Goal: Transaction & Acquisition: Purchase product/service

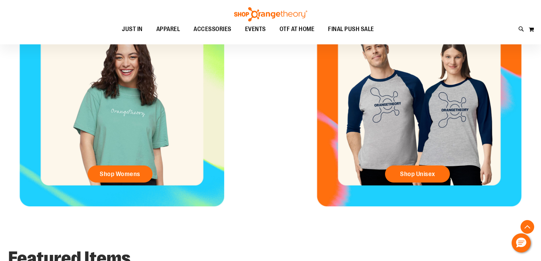
scroll to position [307, 0]
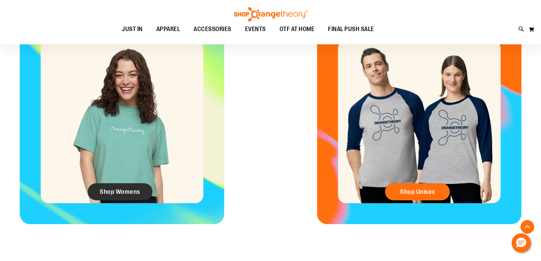
click at [100, 190] on span "Shop Womens" at bounding box center [120, 192] width 41 height 8
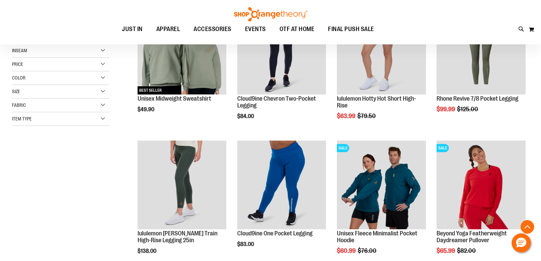
scroll to position [136, 0]
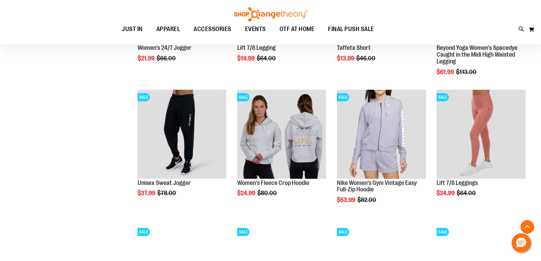
scroll to position [580, 0]
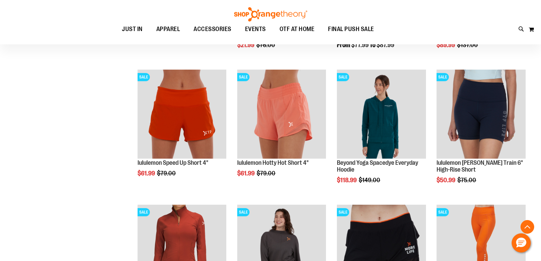
scroll to position [989, 0]
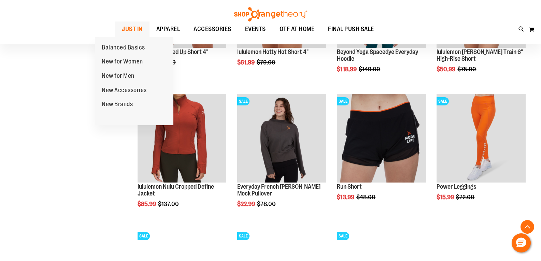
click at [122, 31] on span "JUST IN" at bounding box center [132, 28] width 21 height 15
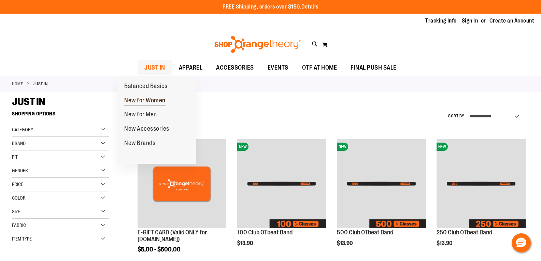
click at [140, 102] on span "New for Women" at bounding box center [144, 101] width 41 height 9
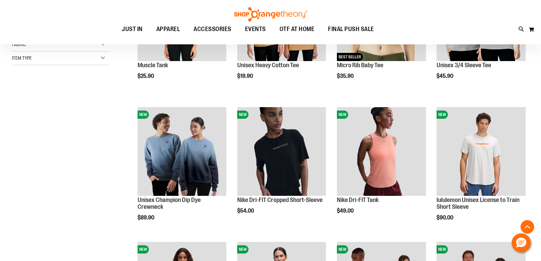
scroll to position [170, 0]
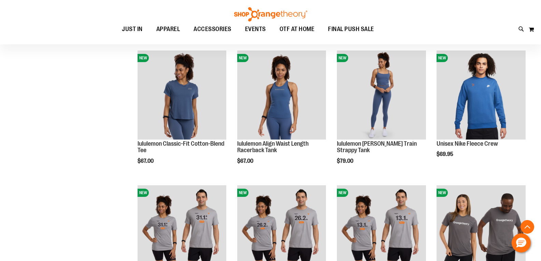
scroll to position [648, 0]
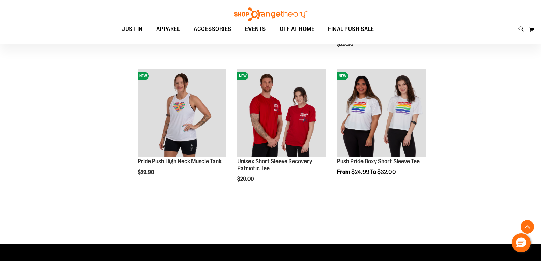
scroll to position [1023, 0]
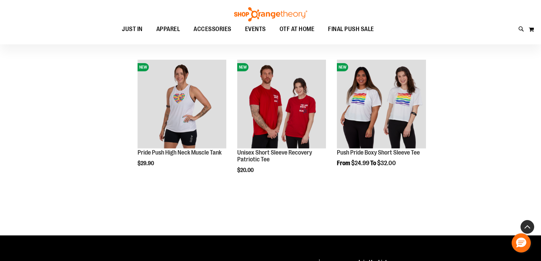
click at [527, 227] on button "Back To Top" at bounding box center [527, 227] width 14 height 14
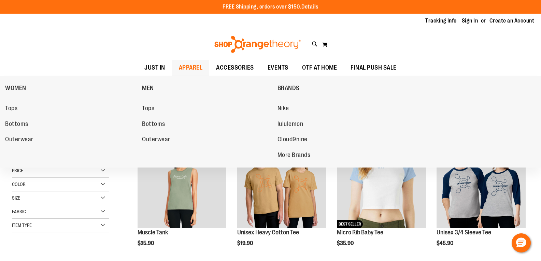
click at [179, 65] on span "APPAREL" at bounding box center [191, 67] width 24 height 15
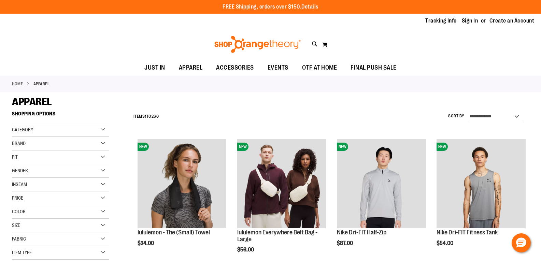
click at [102, 171] on div "Gender" at bounding box center [60, 171] width 97 height 14
click at [18, 191] on link "Women 152 items" at bounding box center [56, 191] width 93 height 7
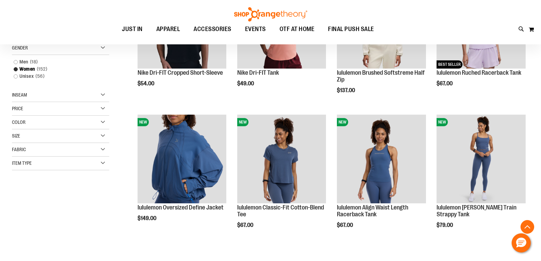
scroll to position [176, 0]
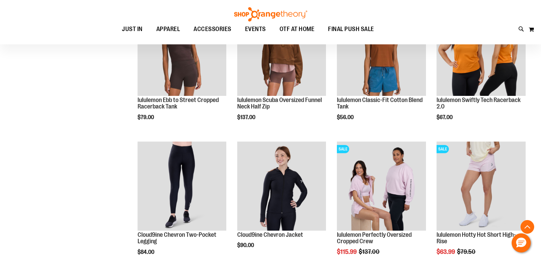
scroll to position [551, 0]
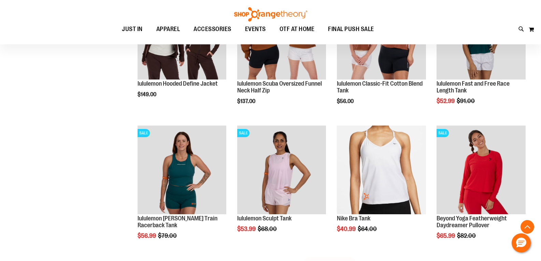
scroll to position [1131, 0]
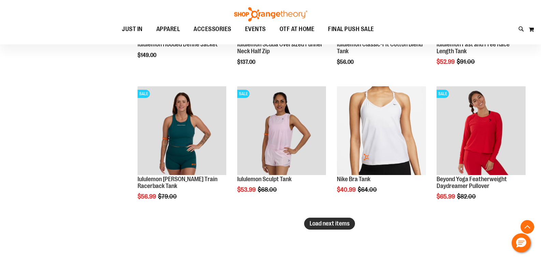
click at [339, 225] on span "Load next items" at bounding box center [329, 223] width 40 height 7
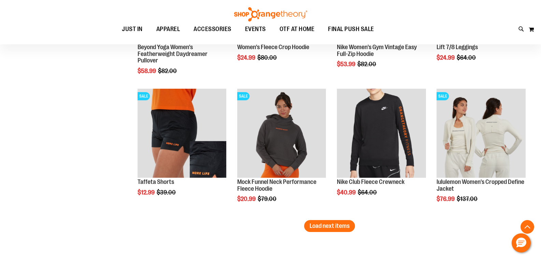
scroll to position [1540, 0]
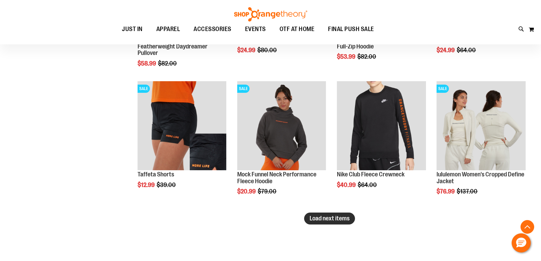
click at [337, 221] on span "Load next items" at bounding box center [329, 218] width 40 height 7
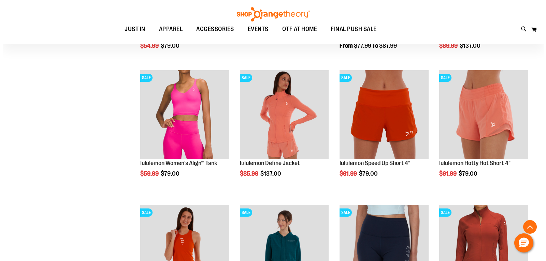
scroll to position [1813, 0]
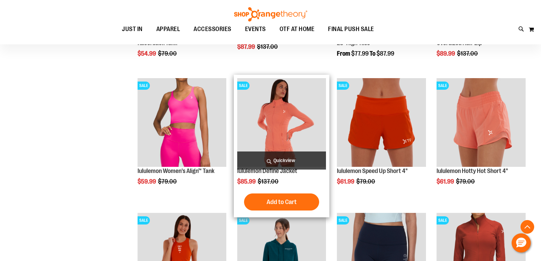
click at [277, 157] on span "Quickview" at bounding box center [281, 160] width 89 height 18
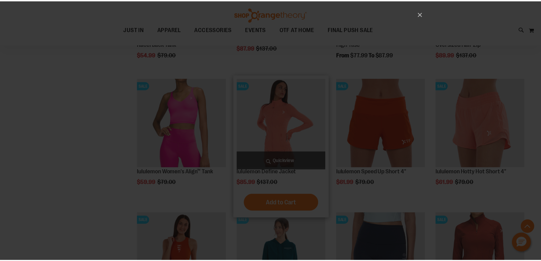
scroll to position [0, 0]
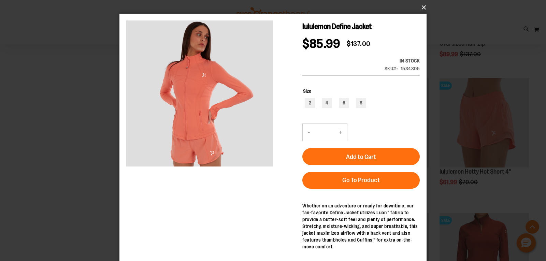
click at [423, 5] on button "×" at bounding box center [274, 7] width 307 height 15
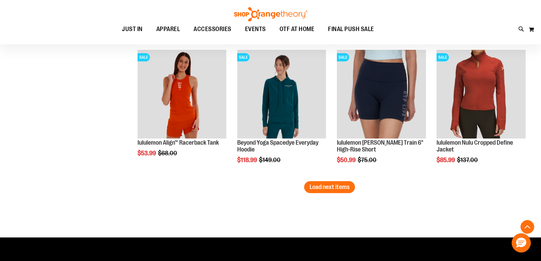
scroll to position [1984, 0]
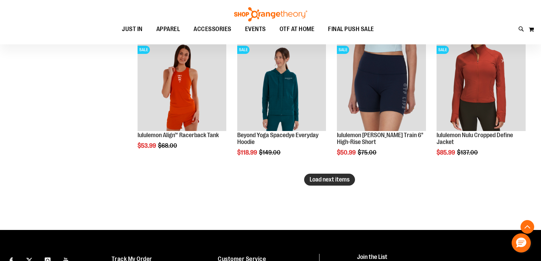
click at [330, 181] on span "Load next items" at bounding box center [329, 179] width 40 height 7
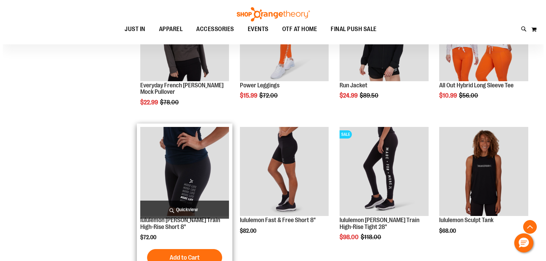
scroll to position [2154, 0]
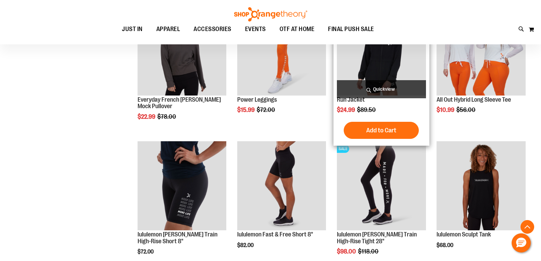
click at [386, 93] on span "Quickview" at bounding box center [381, 89] width 89 height 18
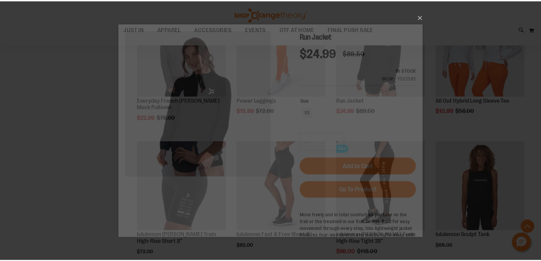
scroll to position [0, 0]
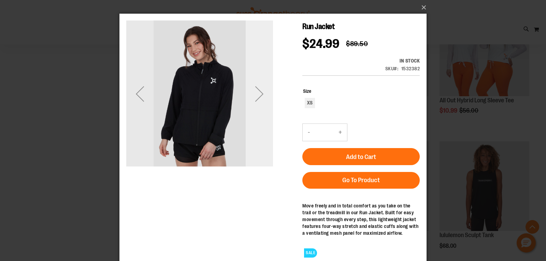
click at [262, 92] on div "Next" at bounding box center [259, 93] width 27 height 27
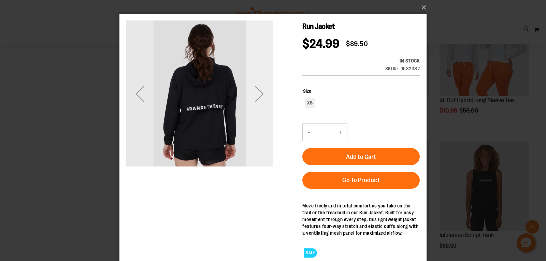
click at [258, 96] on div "Next" at bounding box center [259, 93] width 27 height 27
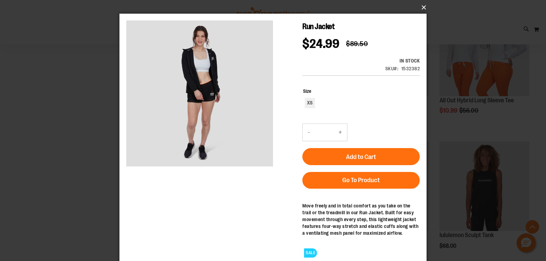
drag, startPoint x: 423, startPoint y: 7, endPoint x: 398, endPoint y: 31, distance: 35.0
click at [423, 7] on button "×" at bounding box center [274, 7] width 307 height 15
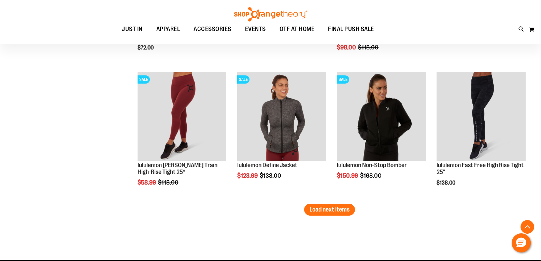
scroll to position [2461, 0]
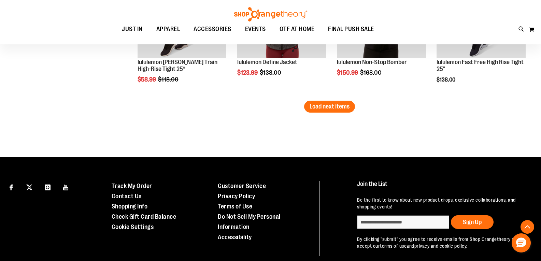
click at [319, 106] on span "Load next items" at bounding box center [329, 106] width 40 height 7
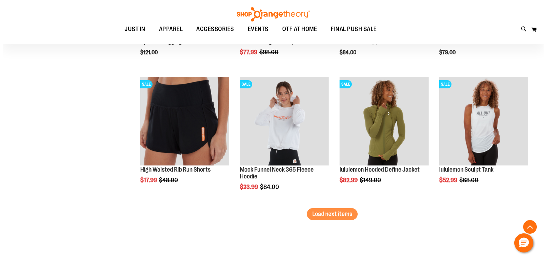
scroll to position [2768, 0]
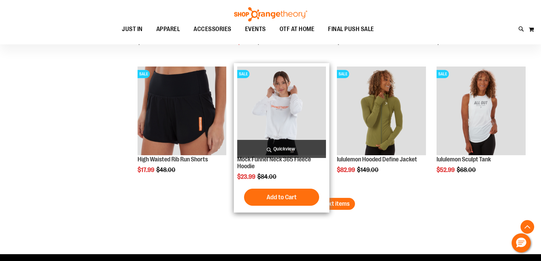
click at [280, 149] on span "Quickview" at bounding box center [281, 149] width 89 height 18
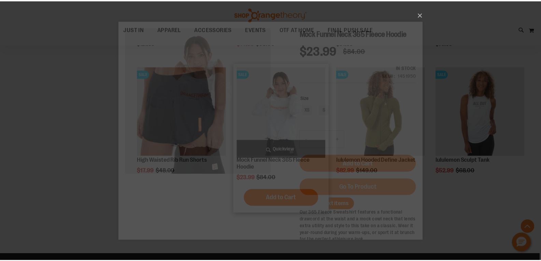
scroll to position [0, 0]
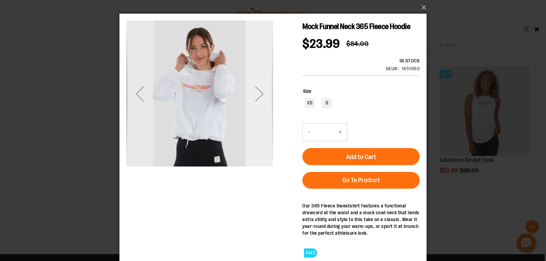
click at [260, 94] on div "Next" at bounding box center [259, 93] width 27 height 27
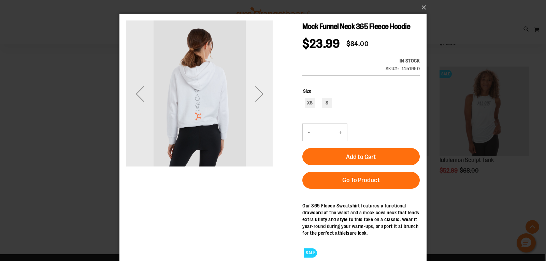
click at [260, 94] on div "Next" at bounding box center [259, 93] width 27 height 27
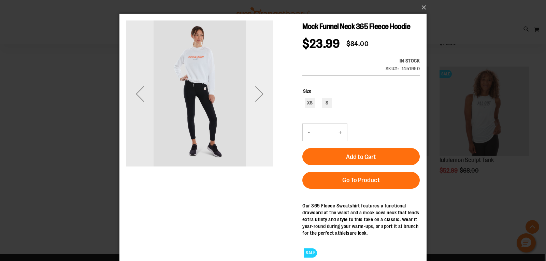
click at [260, 94] on div "Next" at bounding box center [259, 93] width 27 height 27
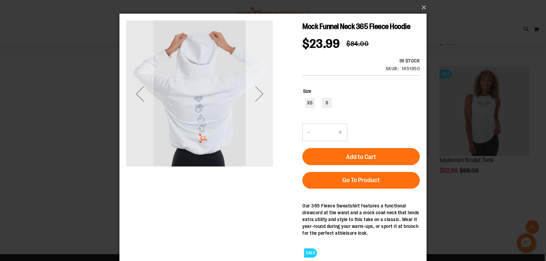
click at [260, 94] on div "Next" at bounding box center [259, 93] width 27 height 27
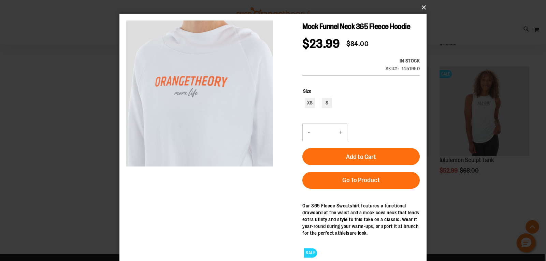
click at [423, 8] on button "×" at bounding box center [274, 7] width 307 height 15
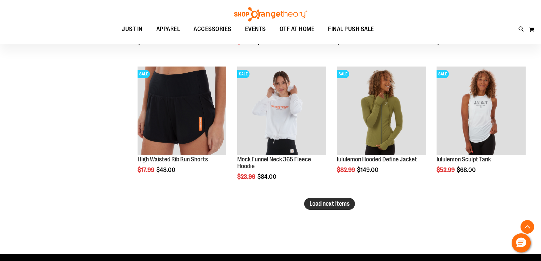
click at [316, 204] on span "Load next items" at bounding box center [329, 203] width 40 height 7
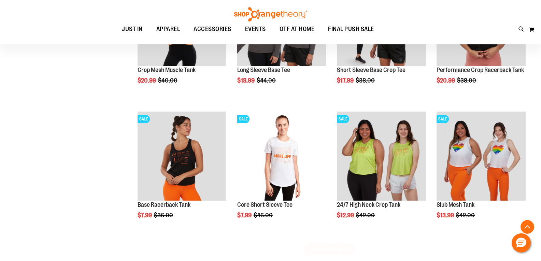
scroll to position [3144, 0]
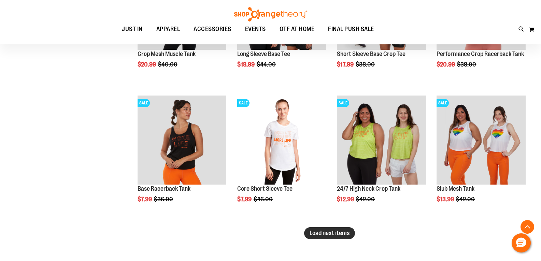
click at [328, 233] on span "Load next items" at bounding box center [329, 233] width 40 height 7
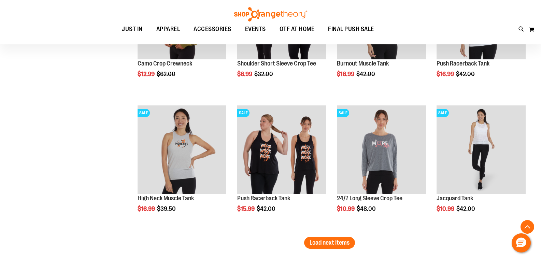
scroll to position [3553, 0]
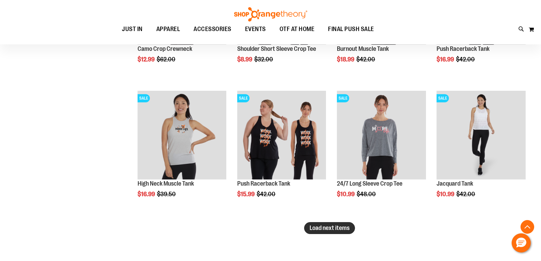
click at [317, 230] on span "Load next items" at bounding box center [329, 227] width 40 height 7
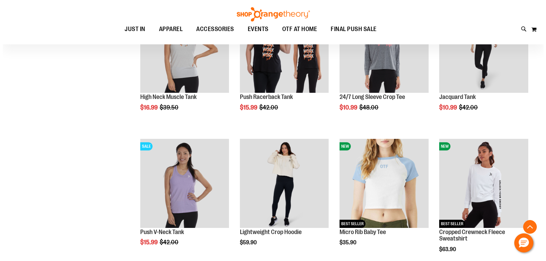
scroll to position [3655, 0]
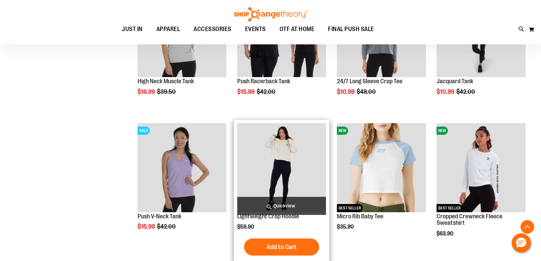
click at [267, 205] on span "Quickview" at bounding box center [281, 206] width 89 height 18
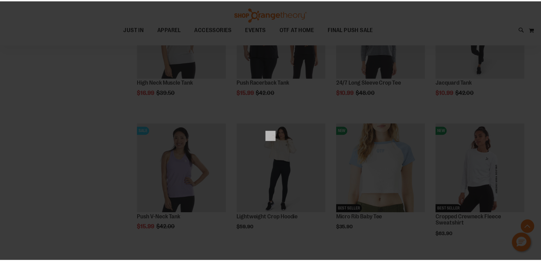
scroll to position [0, 0]
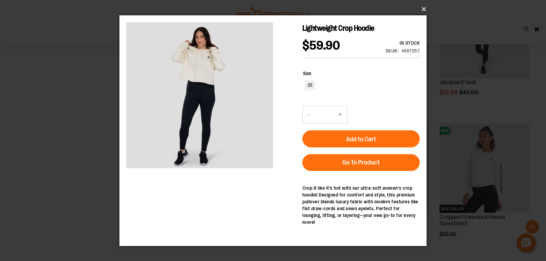
click at [422, 11] on button "×" at bounding box center [274, 9] width 307 height 15
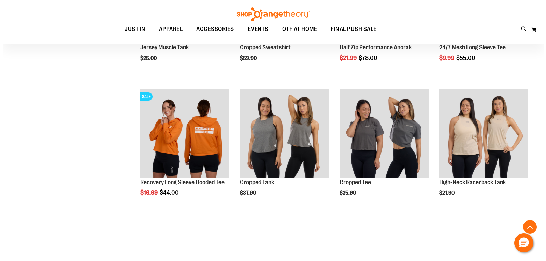
scroll to position [3962, 0]
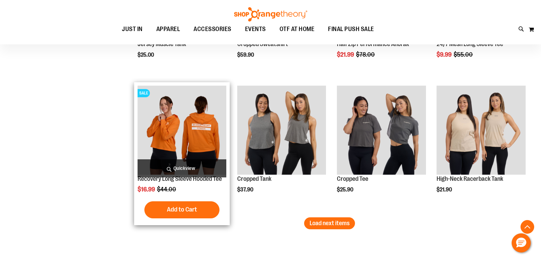
click at [177, 166] on span "Quickview" at bounding box center [181, 168] width 89 height 18
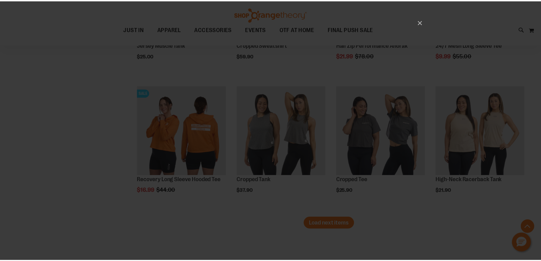
scroll to position [0, 0]
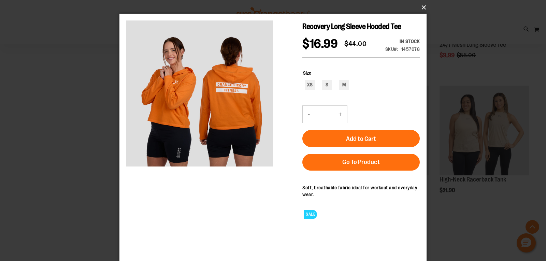
click at [423, 8] on button "×" at bounding box center [274, 7] width 307 height 15
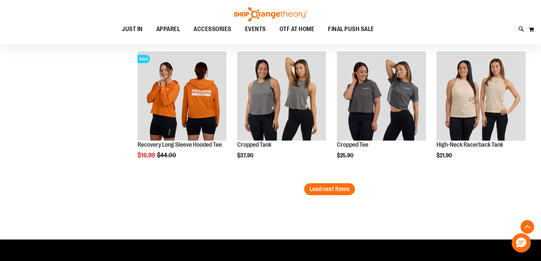
scroll to position [4030, 0]
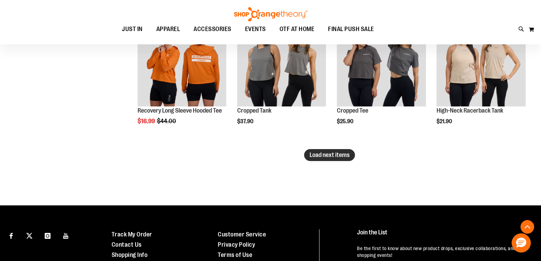
click at [328, 157] on span "Load next items" at bounding box center [329, 154] width 40 height 7
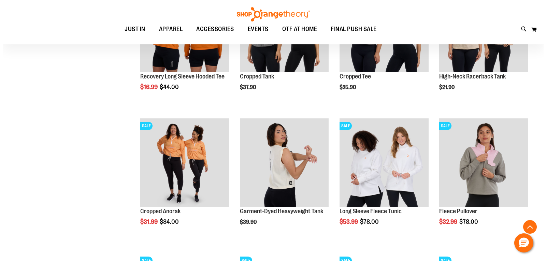
scroll to position [4099, 0]
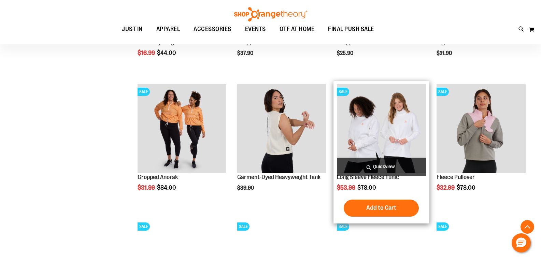
click at [373, 168] on span "Quickview" at bounding box center [381, 167] width 89 height 18
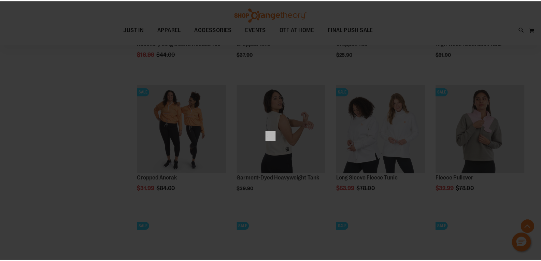
scroll to position [0, 0]
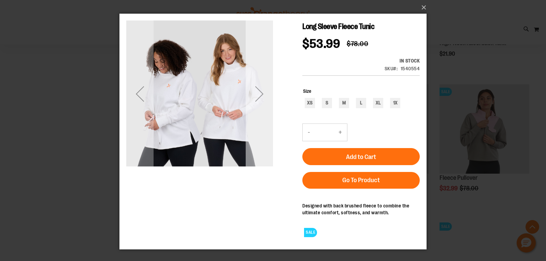
click at [261, 91] on div "Next" at bounding box center [259, 93] width 27 height 27
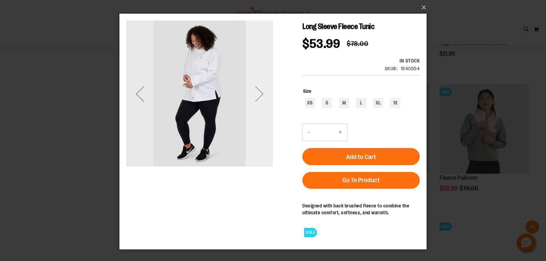
click at [261, 91] on div "Next" at bounding box center [259, 93] width 27 height 27
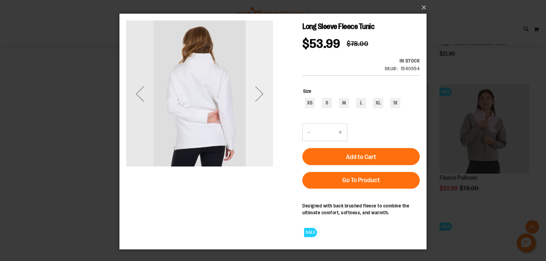
click at [261, 91] on div "Next" at bounding box center [259, 93] width 27 height 27
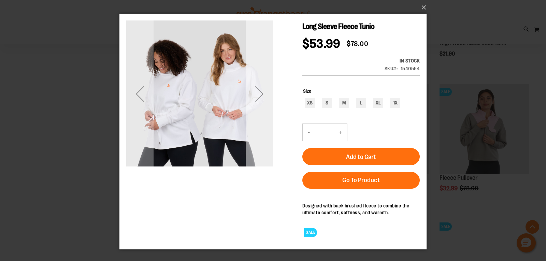
click at [261, 91] on div "Next" at bounding box center [259, 93] width 27 height 27
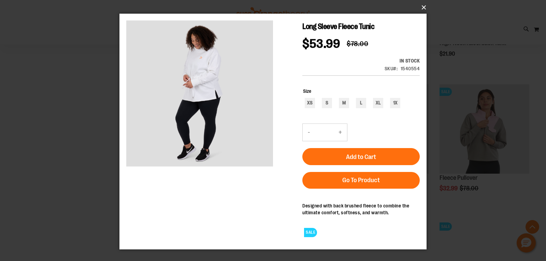
click at [426, 6] on button "×" at bounding box center [274, 7] width 307 height 15
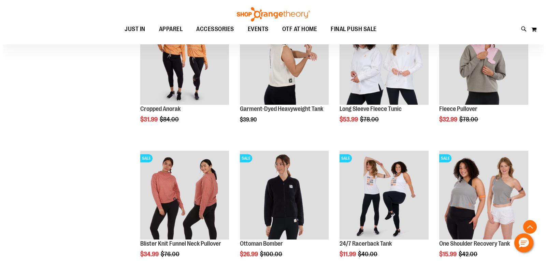
scroll to position [4201, 0]
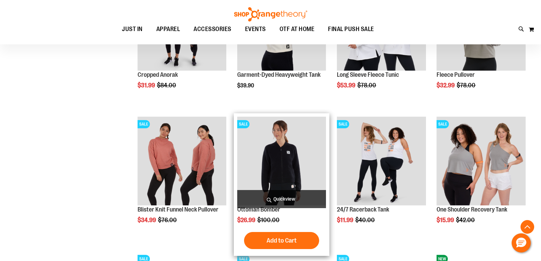
click at [270, 204] on span "Quickview" at bounding box center [281, 199] width 89 height 18
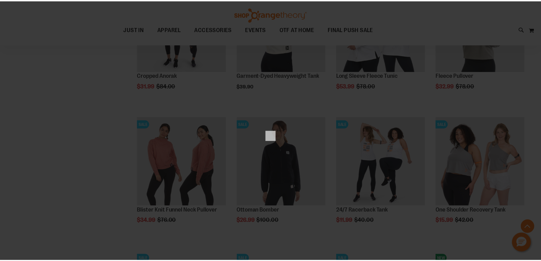
scroll to position [0, 0]
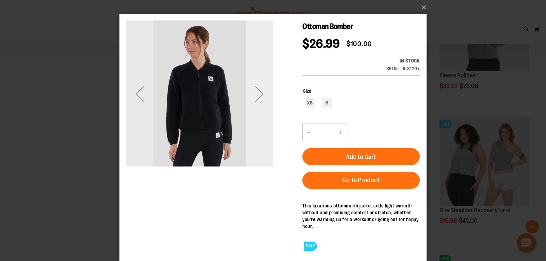
click at [258, 97] on div "Next" at bounding box center [259, 93] width 27 height 27
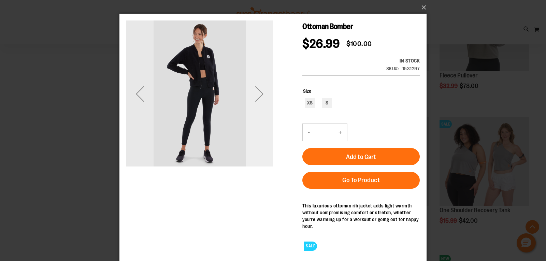
click at [258, 97] on div "Next" at bounding box center [259, 93] width 27 height 27
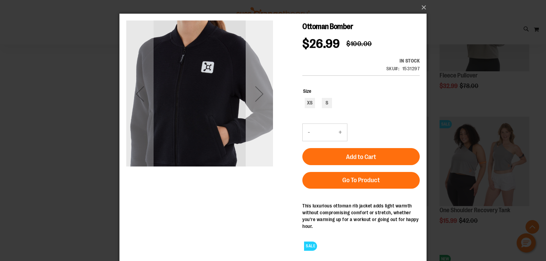
click at [258, 97] on div "Next" at bounding box center [259, 93] width 27 height 27
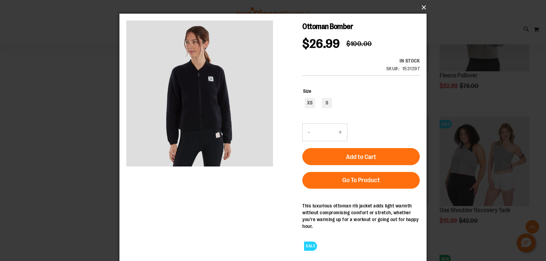
click at [422, 9] on button "×" at bounding box center [274, 7] width 307 height 15
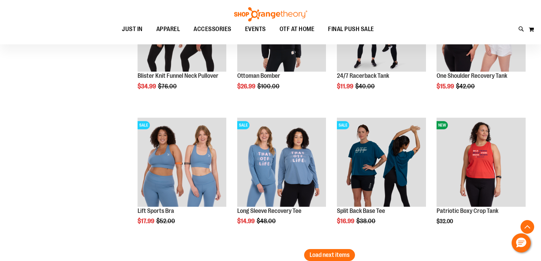
scroll to position [4406, 0]
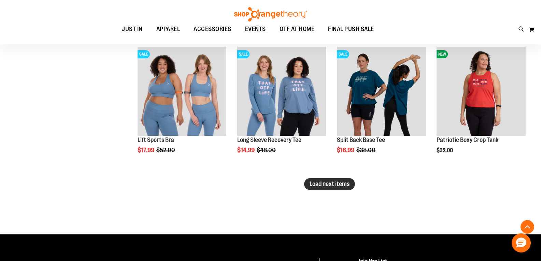
click at [338, 184] on span "Load next items" at bounding box center [329, 183] width 40 height 7
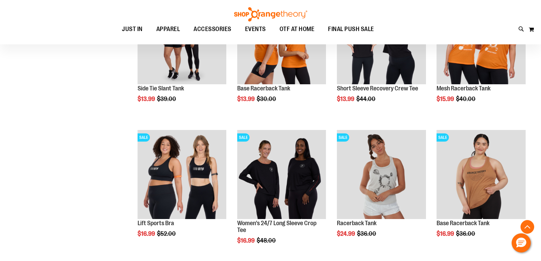
scroll to position [4747, 0]
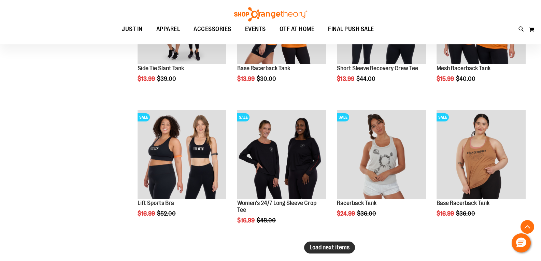
click at [345, 250] on span "Load next items" at bounding box center [329, 247] width 40 height 7
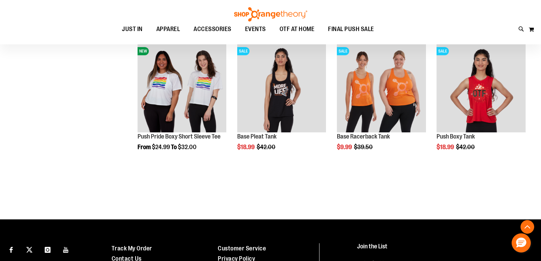
scroll to position [5122, 0]
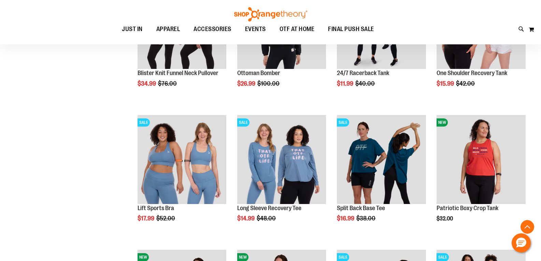
scroll to position [4235, 0]
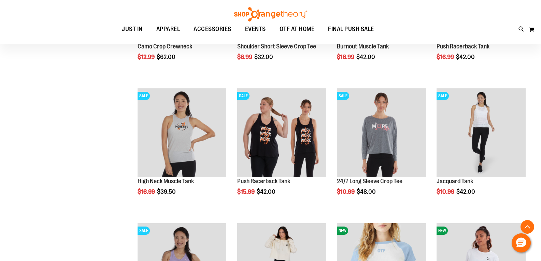
scroll to position [3553, 0]
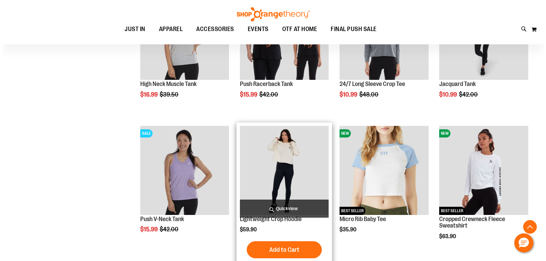
scroll to position [3655, 0]
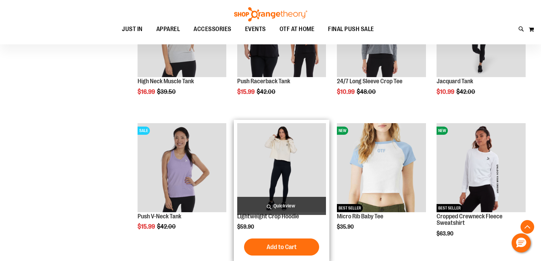
click at [282, 209] on span "Quickview" at bounding box center [281, 206] width 89 height 18
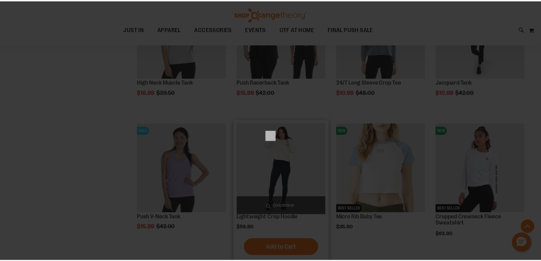
scroll to position [0, 0]
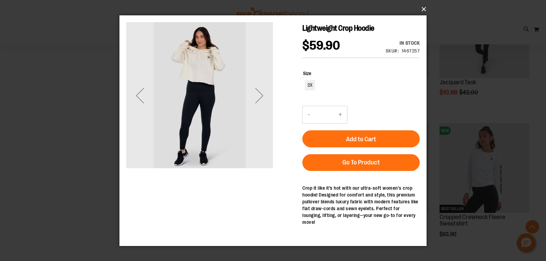
drag, startPoint x: 423, startPoint y: 11, endPoint x: 394, endPoint y: 42, distance: 42.5
click at [423, 11] on button "×" at bounding box center [274, 9] width 307 height 15
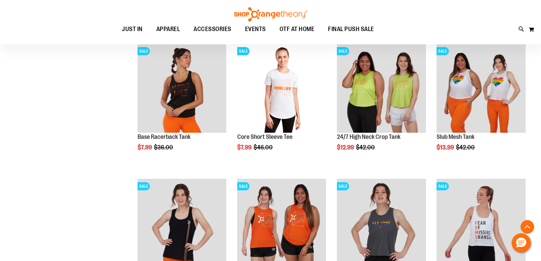
scroll to position [3144, 0]
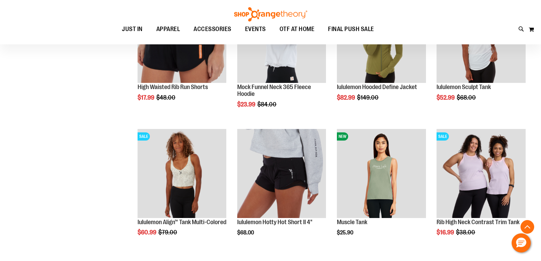
scroll to position [2837, 0]
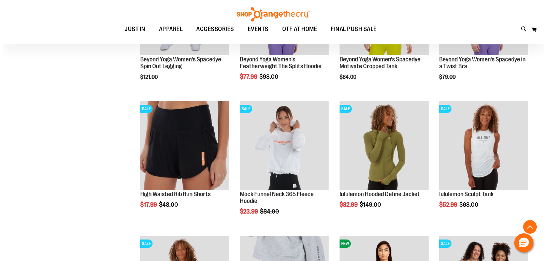
scroll to position [2734, 0]
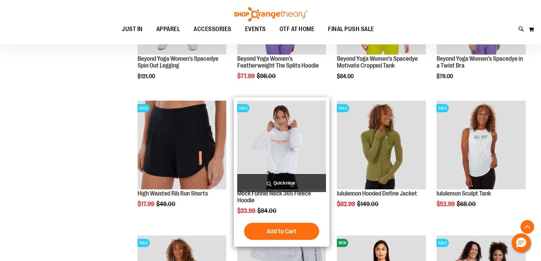
click at [280, 184] on span "Quickview" at bounding box center [281, 183] width 89 height 18
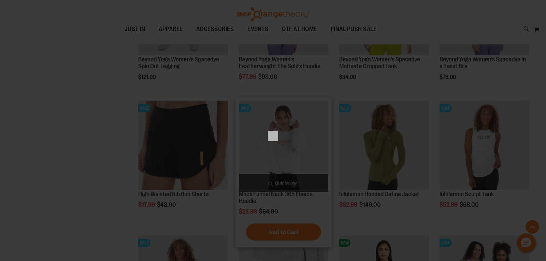
scroll to position [0, 0]
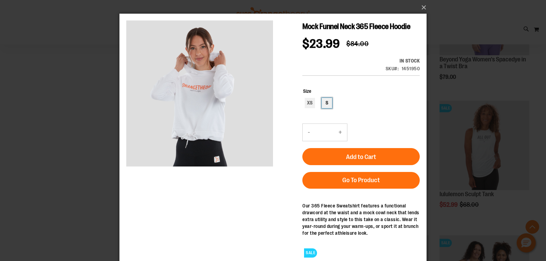
click at [327, 108] on div "S" at bounding box center [327, 103] width 10 height 10
type input "***"
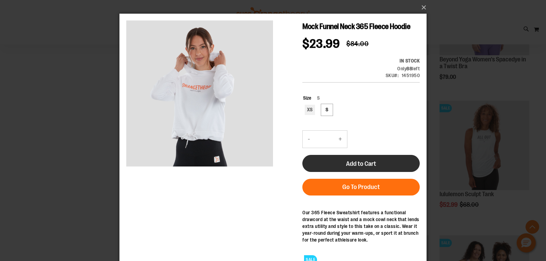
click at [353, 167] on span "Add to Cart" at bounding box center [361, 164] width 30 height 8
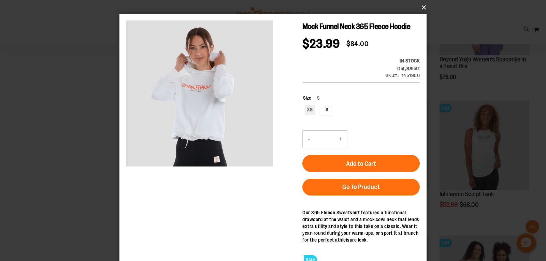
click at [421, 8] on button "×" at bounding box center [274, 7] width 307 height 15
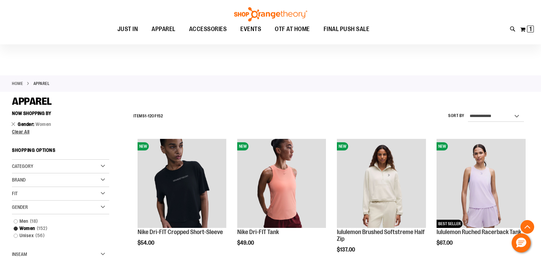
scroll to position [2905, 0]
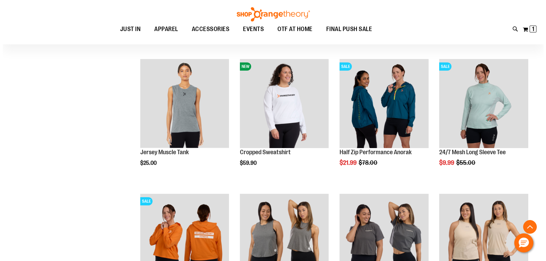
scroll to position [3860, 0]
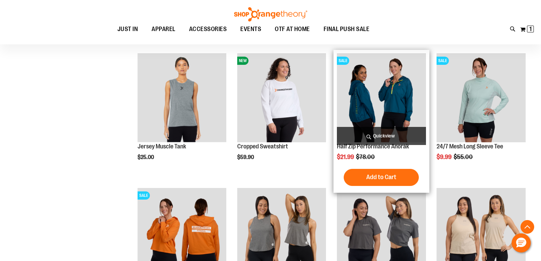
click at [392, 138] on span "Quickview" at bounding box center [381, 136] width 89 height 18
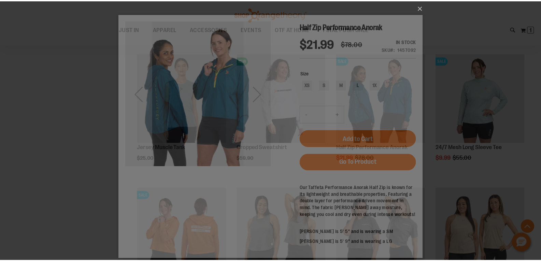
scroll to position [0, 0]
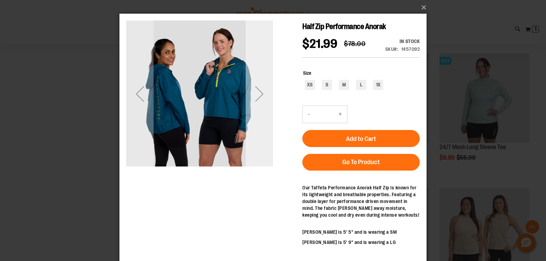
click at [260, 92] on div "Next" at bounding box center [259, 93] width 27 height 27
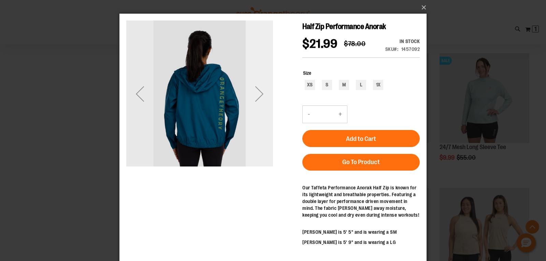
click at [260, 93] on div "Next" at bounding box center [259, 93] width 27 height 27
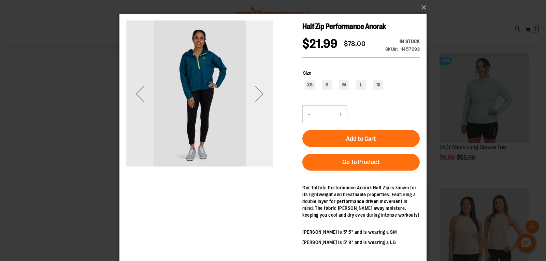
click at [260, 93] on div "Next" at bounding box center [259, 93] width 27 height 27
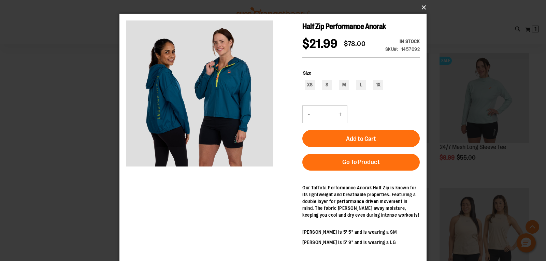
click at [422, 7] on button "×" at bounding box center [274, 7] width 307 height 15
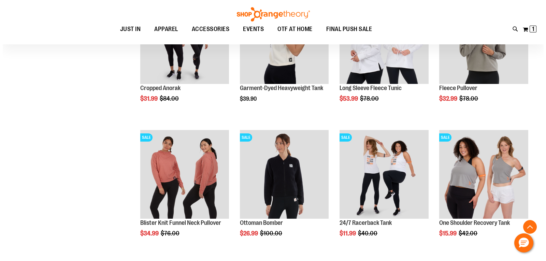
scroll to position [4201, 0]
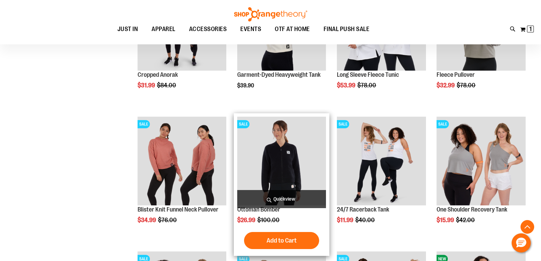
click at [282, 199] on span "Quickview" at bounding box center [281, 199] width 89 height 18
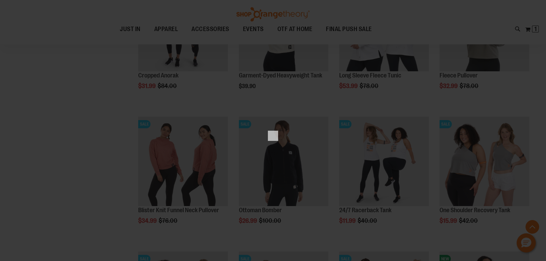
scroll to position [0, 0]
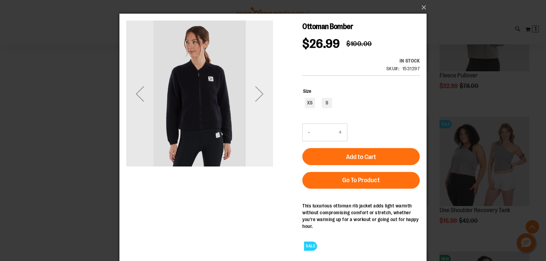
click at [263, 93] on div "Next" at bounding box center [259, 93] width 27 height 27
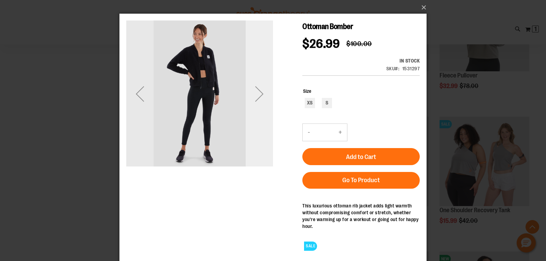
click at [261, 95] on div "Next" at bounding box center [259, 93] width 27 height 27
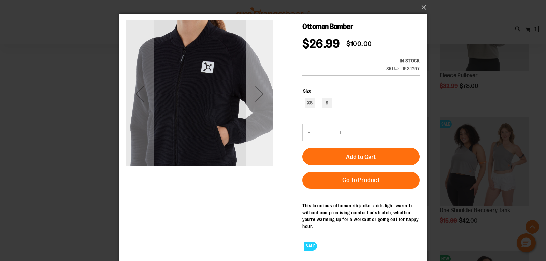
click at [259, 97] on div "Next" at bounding box center [259, 93] width 27 height 27
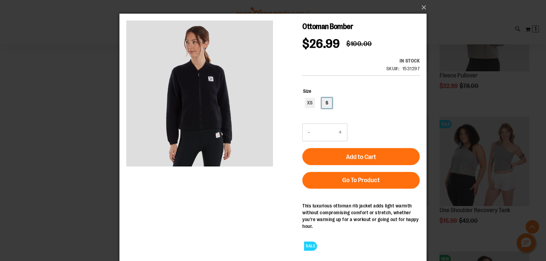
click at [326, 104] on div "S" at bounding box center [327, 103] width 10 height 10
type input "***"
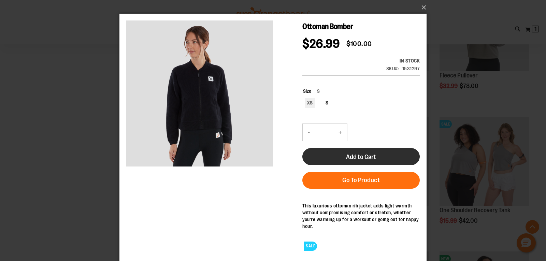
click at [356, 158] on span "Add to Cart" at bounding box center [361, 157] width 30 height 8
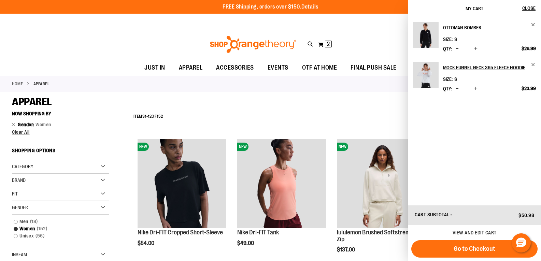
click at [364, 106] on div "APPAREL" at bounding box center [270, 102] width 517 height 12
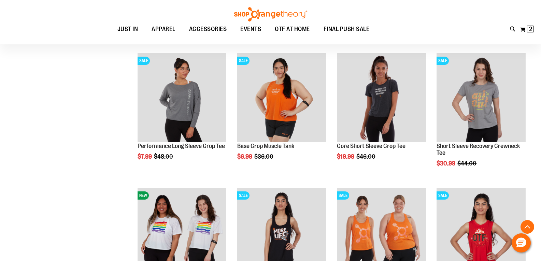
scroll to position [4893, 0]
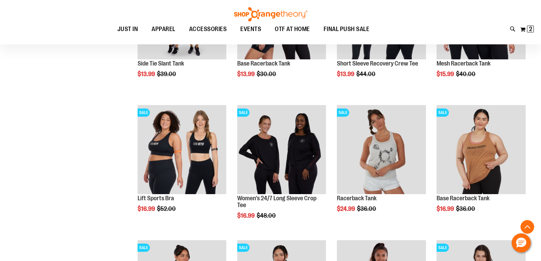
scroll to position [4722, 0]
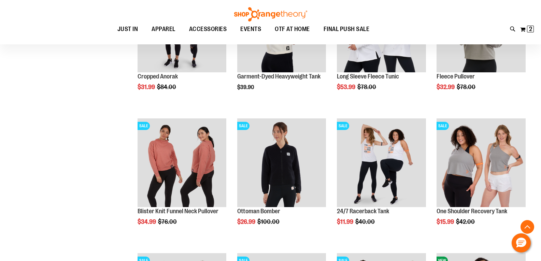
scroll to position [4176, 0]
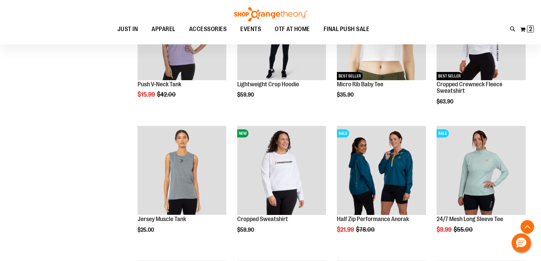
scroll to position [3767, 0]
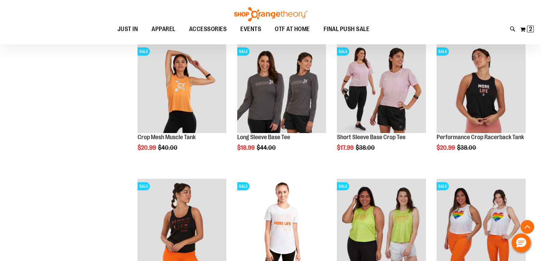
scroll to position [3051, 0]
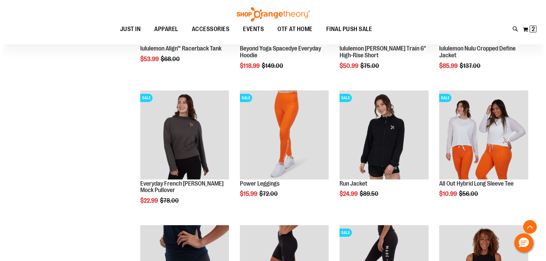
scroll to position [2062, 0]
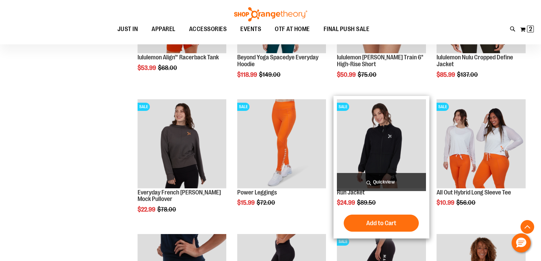
click at [373, 181] on span "Quickview" at bounding box center [381, 182] width 89 height 18
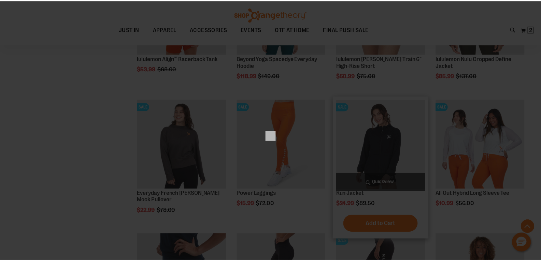
scroll to position [0, 0]
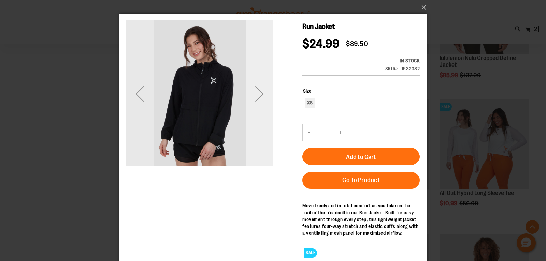
click at [259, 94] on div "Next" at bounding box center [259, 93] width 27 height 27
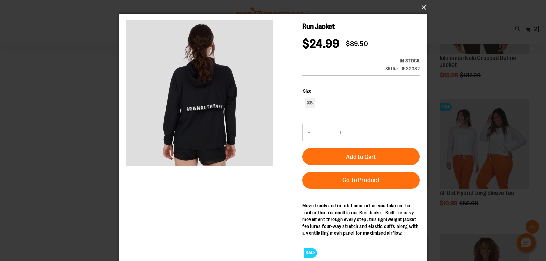
drag, startPoint x: 420, startPoint y: 9, endPoint x: 404, endPoint y: 23, distance: 21.5
click at [420, 9] on button "×" at bounding box center [274, 7] width 307 height 15
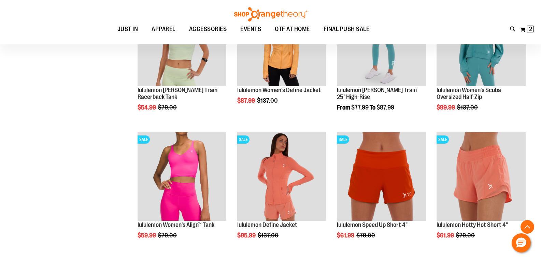
scroll to position [1721, 0]
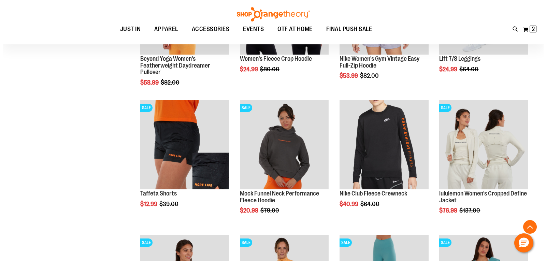
scroll to position [1516, 0]
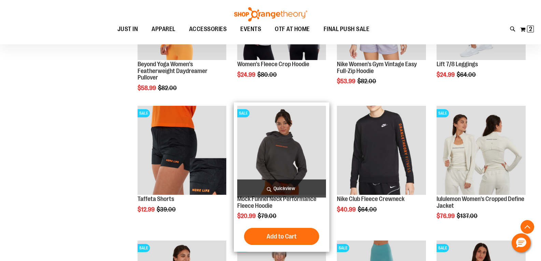
click at [284, 189] on span "Quickview" at bounding box center [281, 188] width 89 height 18
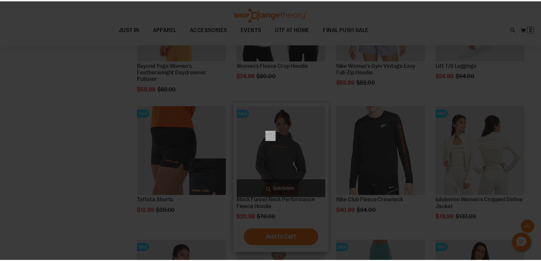
scroll to position [0, 0]
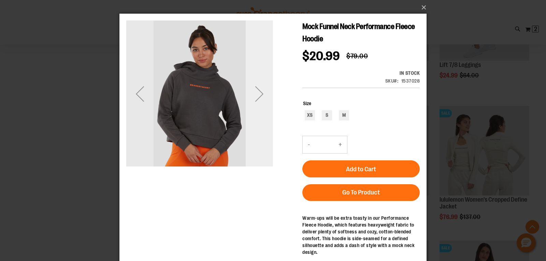
click at [261, 97] on div "Next" at bounding box center [259, 93] width 27 height 27
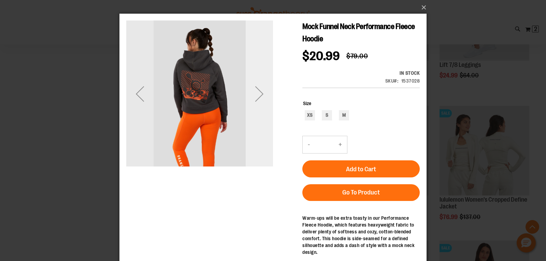
click at [257, 93] on div "Next" at bounding box center [259, 93] width 27 height 27
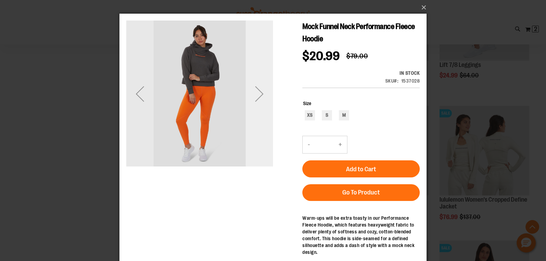
click at [257, 93] on div "Next" at bounding box center [259, 93] width 27 height 27
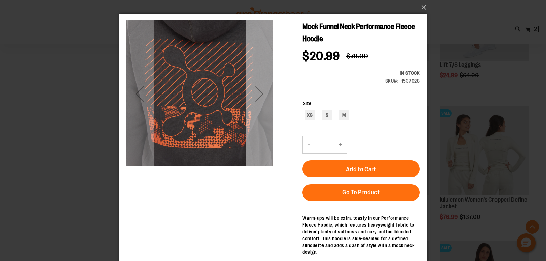
click at [257, 96] on div "Next" at bounding box center [259, 93] width 27 height 27
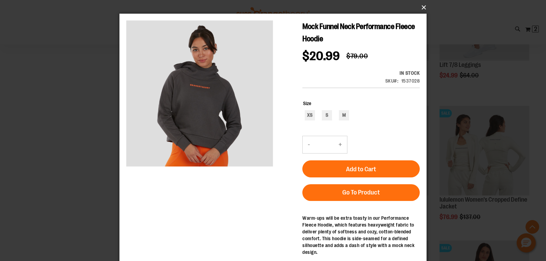
click at [422, 11] on button "×" at bounding box center [274, 7] width 307 height 15
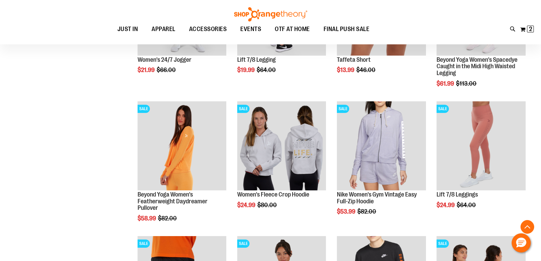
scroll to position [1379, 0]
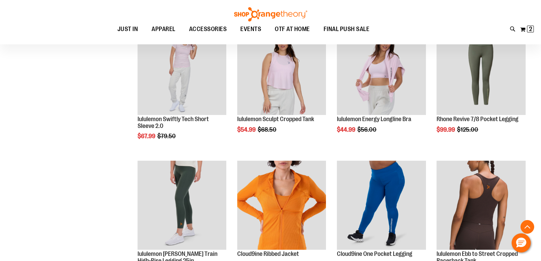
scroll to position [765, 0]
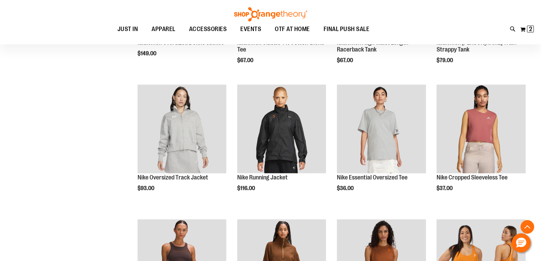
scroll to position [322, 0]
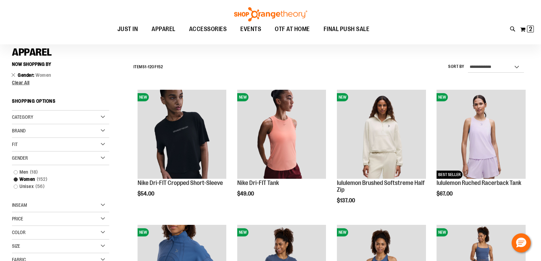
scroll to position [15, 0]
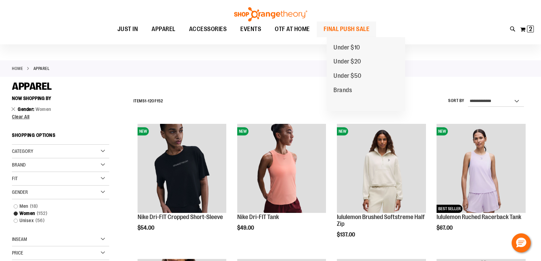
click at [357, 27] on span "FINAL PUSH SALE" at bounding box center [346, 28] width 46 height 15
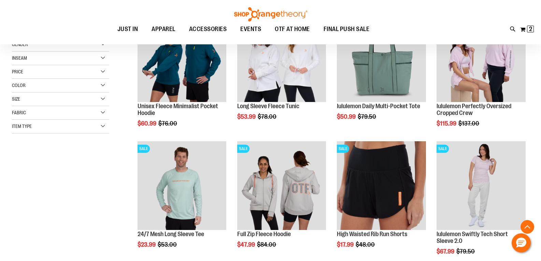
scroll to position [136, 0]
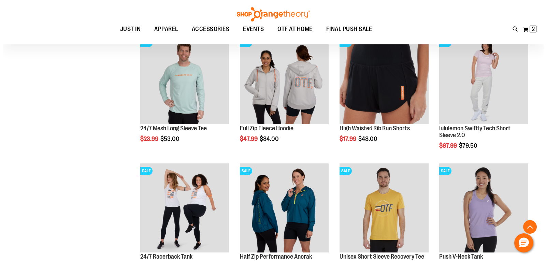
scroll to position [204, 0]
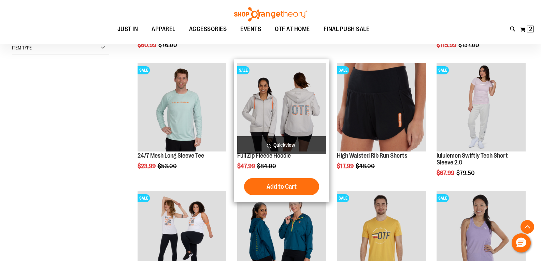
click at [281, 146] on span "Quickview" at bounding box center [281, 145] width 89 height 18
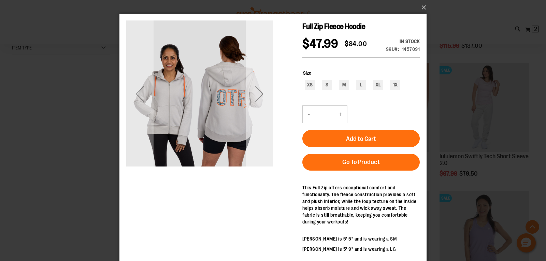
click at [262, 99] on div "Next" at bounding box center [259, 93] width 27 height 27
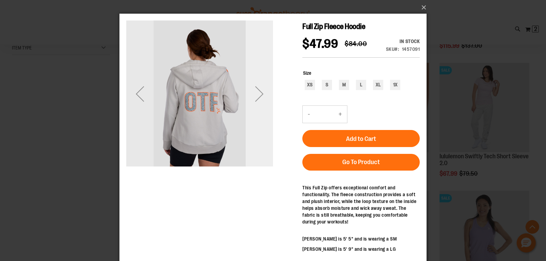
click at [257, 100] on div "Next" at bounding box center [259, 93] width 27 height 27
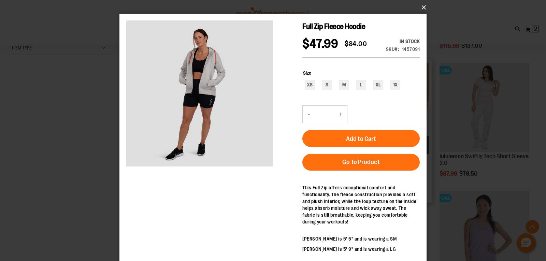
drag, startPoint x: 423, startPoint y: 5, endPoint x: 379, endPoint y: 65, distance: 74.6
click at [420, 10] on button "×" at bounding box center [274, 7] width 307 height 15
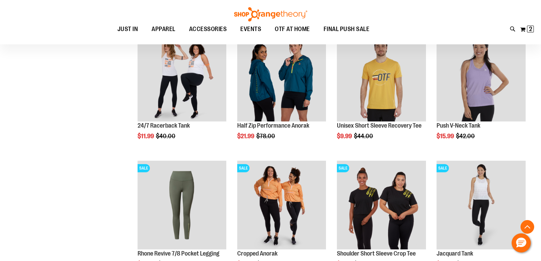
scroll to position [375, 0]
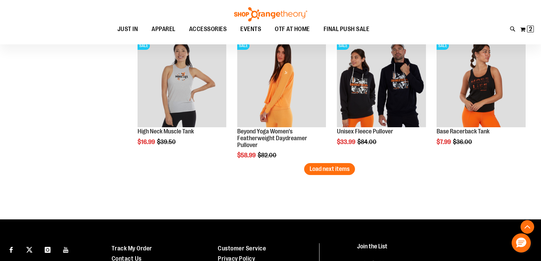
scroll to position [1125, 0]
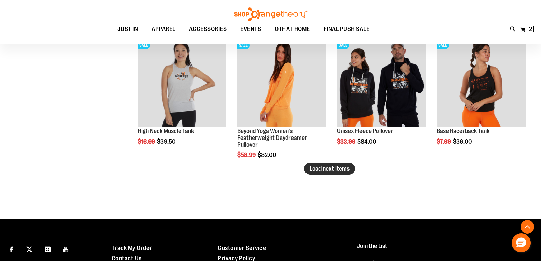
click at [339, 167] on span "Load next items" at bounding box center [329, 168] width 40 height 7
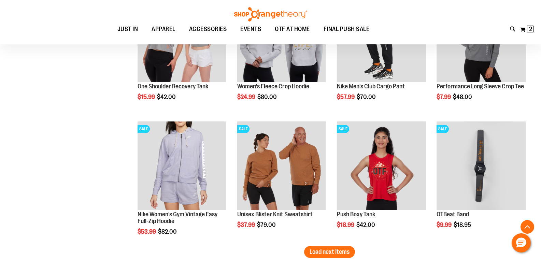
scroll to position [1501, 0]
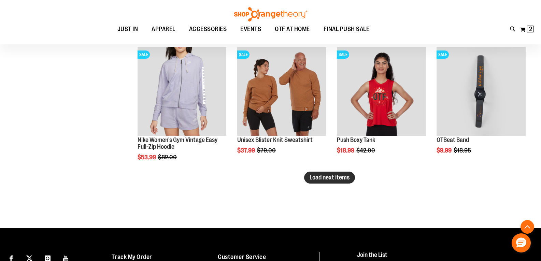
click at [326, 178] on span "Load next items" at bounding box center [329, 177] width 40 height 7
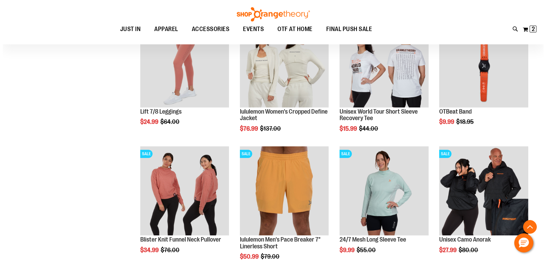
scroll to position [1671, 0]
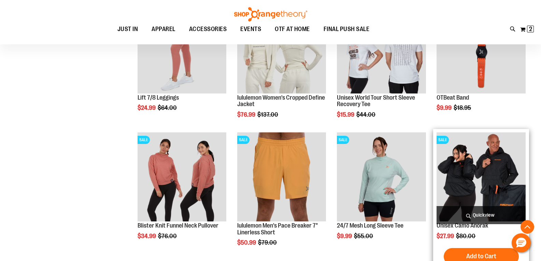
click at [478, 214] on span "Quickview" at bounding box center [480, 215] width 89 height 18
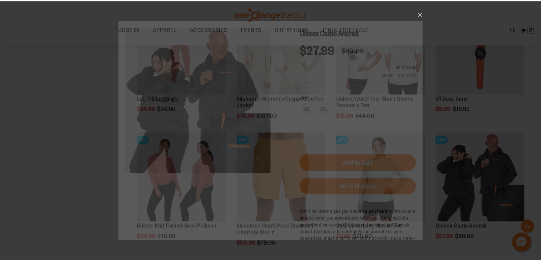
scroll to position [0, 0]
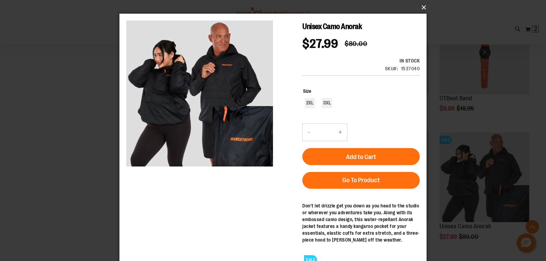
click at [423, 6] on button "×" at bounding box center [274, 7] width 307 height 15
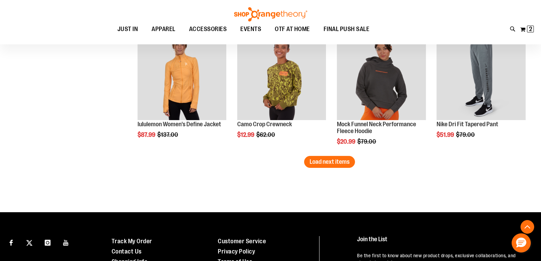
scroll to position [1910, 0]
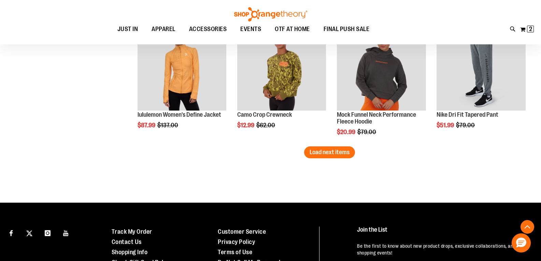
click at [325, 154] on span "Load next items" at bounding box center [329, 152] width 40 height 7
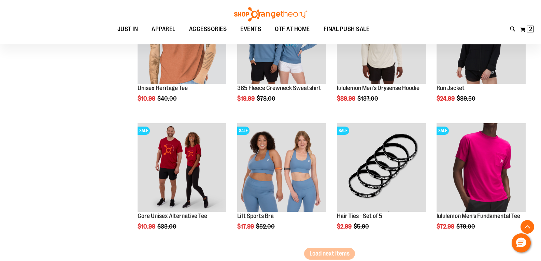
scroll to position [2217, 0]
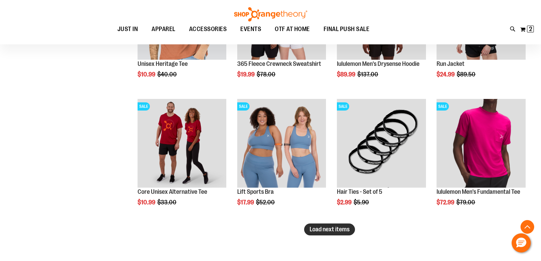
click at [334, 230] on span "Load next items" at bounding box center [329, 229] width 40 height 7
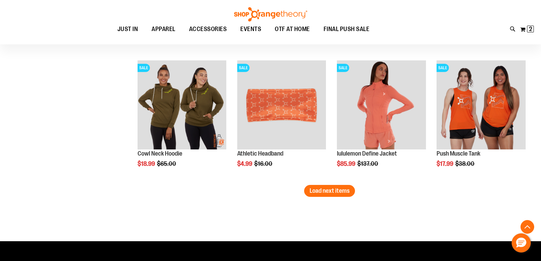
scroll to position [2660, 0]
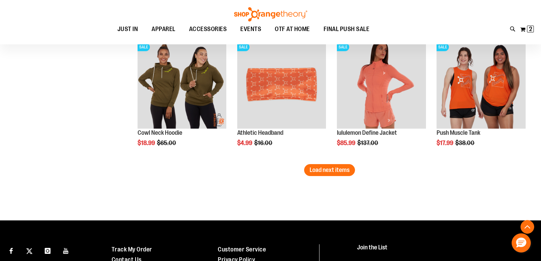
click at [343, 171] on span "Load next items" at bounding box center [329, 169] width 40 height 7
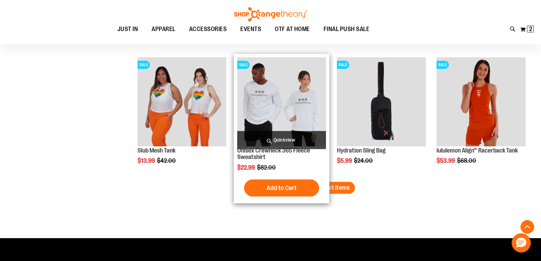
scroll to position [3035, 0]
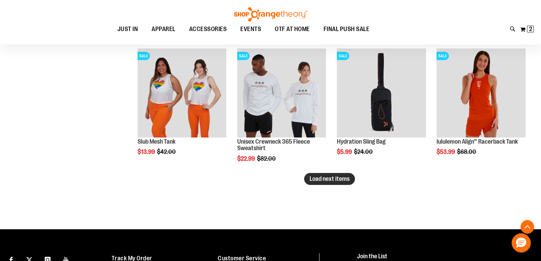
click at [317, 180] on span "Load next items" at bounding box center [329, 178] width 40 height 7
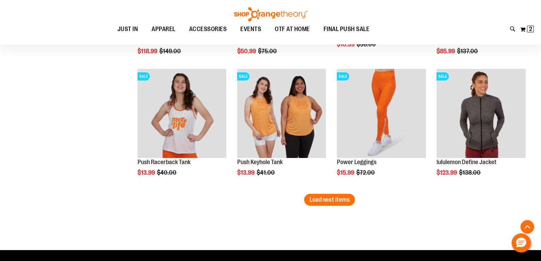
scroll to position [3411, 0]
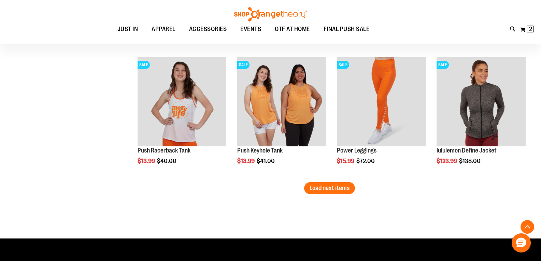
click at [321, 186] on span "Load next items" at bounding box center [329, 188] width 40 height 7
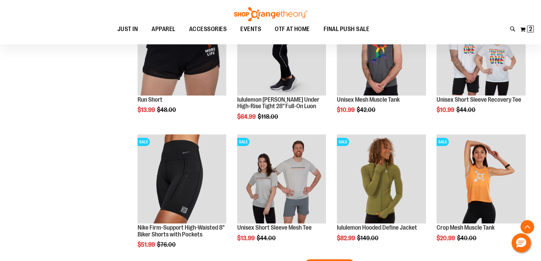
scroll to position [3752, 0]
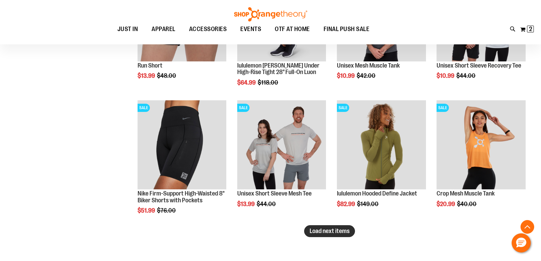
click at [316, 233] on span "Load next items" at bounding box center [329, 231] width 40 height 7
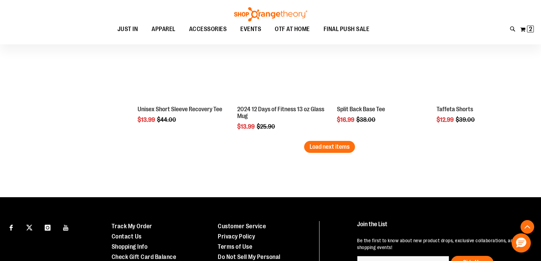
scroll to position [4229, 0]
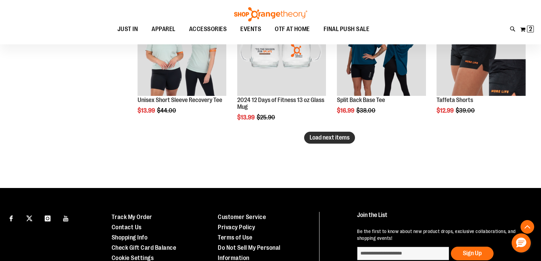
click at [326, 136] on span "Load next items" at bounding box center [329, 137] width 40 height 7
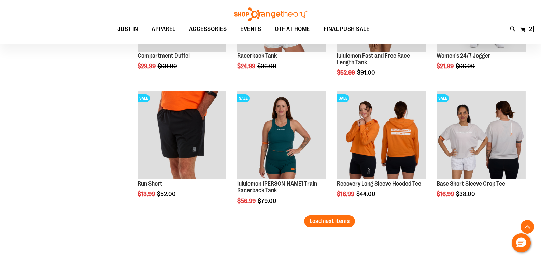
scroll to position [4536, 0]
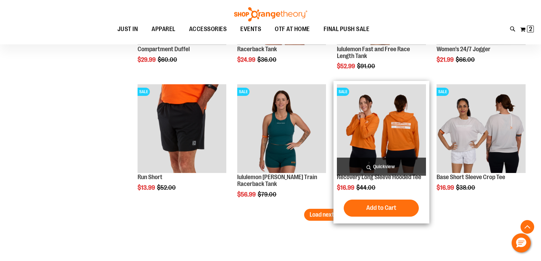
click at [337, 215] on span "Load next items" at bounding box center [329, 214] width 40 height 7
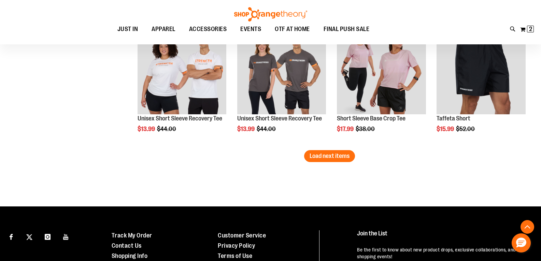
scroll to position [5014, 0]
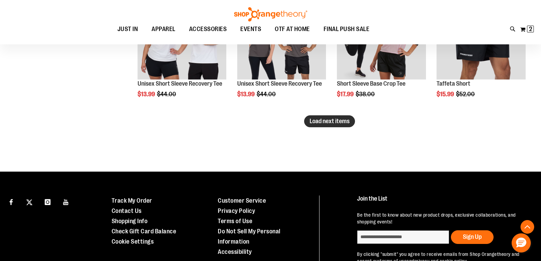
click at [320, 123] on span "Load next items" at bounding box center [329, 121] width 40 height 7
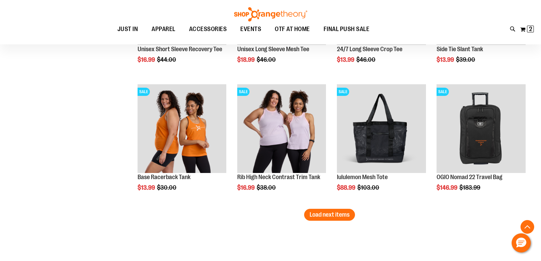
scroll to position [5321, 0]
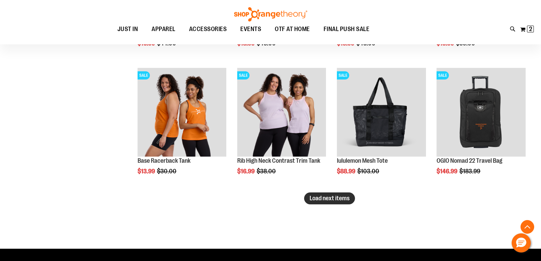
click at [321, 199] on span "Load next items" at bounding box center [329, 198] width 40 height 7
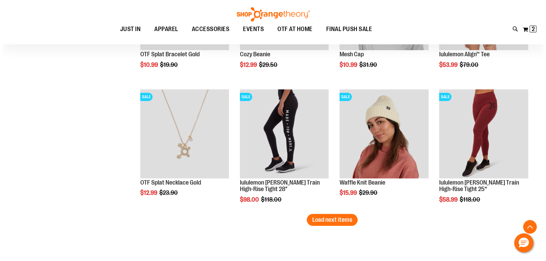
scroll to position [5696, 0]
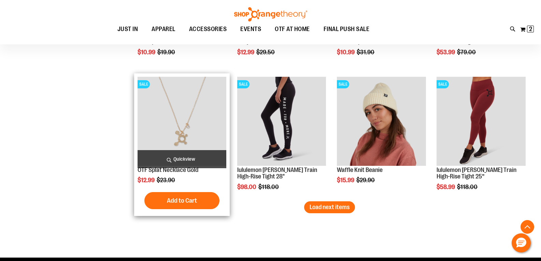
click at [172, 163] on span "Quickview" at bounding box center [181, 159] width 89 height 18
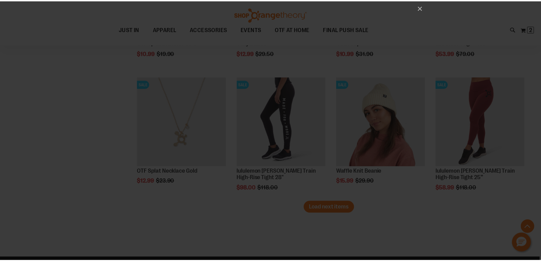
scroll to position [0, 0]
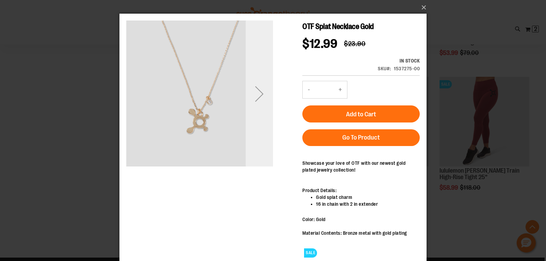
click at [255, 99] on div "Next" at bounding box center [259, 93] width 27 height 27
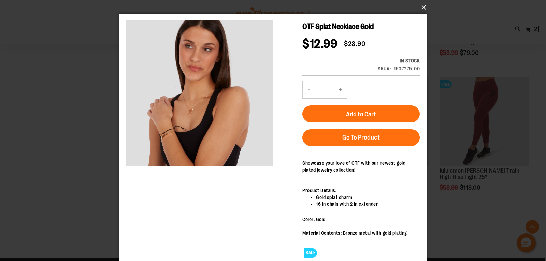
drag, startPoint x: 422, startPoint y: 8, endPoint x: 291, endPoint y: 133, distance: 181.2
click at [421, 9] on button "×" at bounding box center [274, 7] width 307 height 15
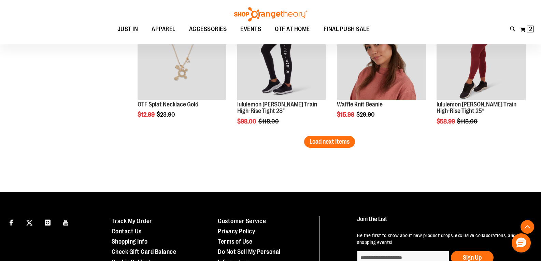
scroll to position [5764, 0]
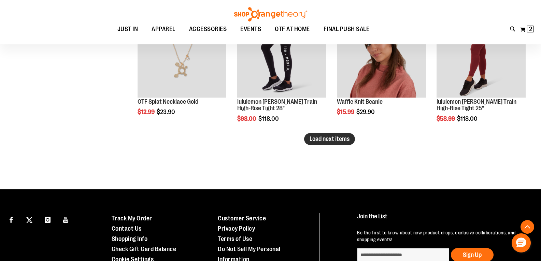
click at [330, 141] on span "Load next items" at bounding box center [329, 138] width 40 height 7
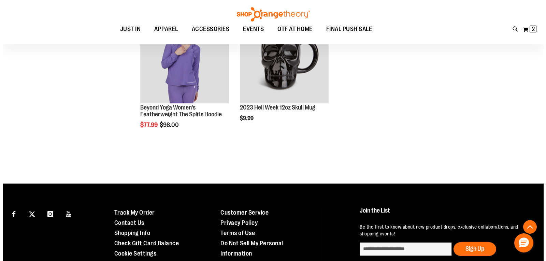
scroll to position [6037, 0]
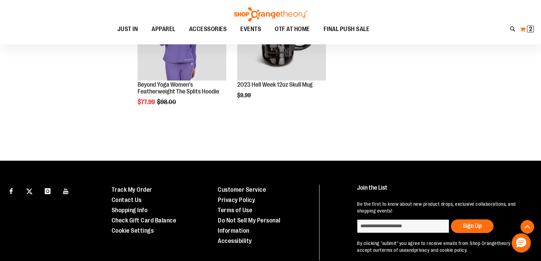
click at [521, 28] on button "My Cart 2 2 items" at bounding box center [526, 29] width 14 height 11
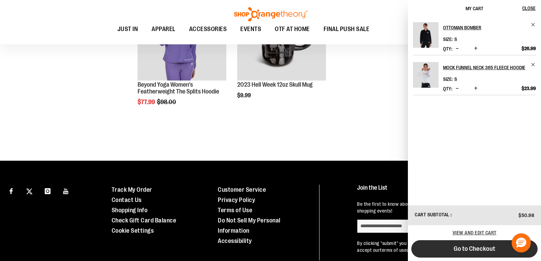
click at [485, 251] on span "Go to Checkout" at bounding box center [474, 249] width 42 height 8
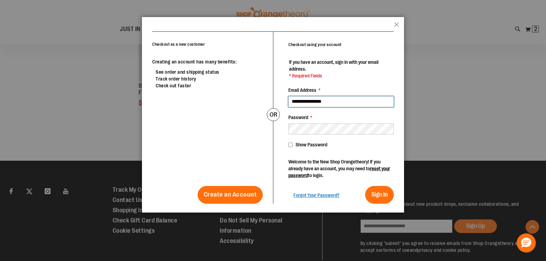
type input "**********"
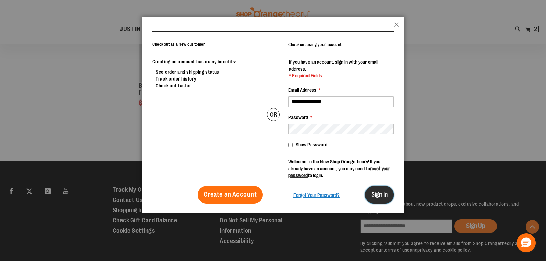
click at [377, 197] on span "Sign In" at bounding box center [379, 194] width 16 height 7
click at [374, 196] on span "Sign In" at bounding box center [379, 194] width 16 height 7
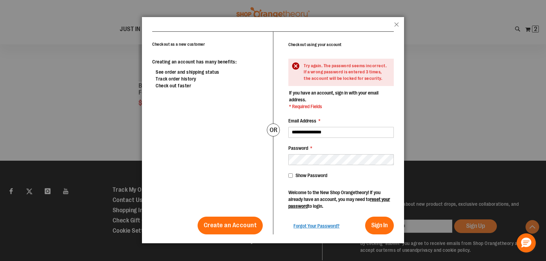
click at [399, 24] on header "popup-authentication popup Close" at bounding box center [273, 24] width 262 height 14
click at [397, 27] on button "Close" at bounding box center [396, 26] width 5 height 9
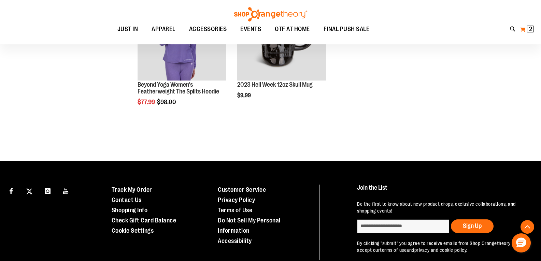
click at [523, 29] on button "My Cart 2 2 items" at bounding box center [526, 29] width 14 height 11
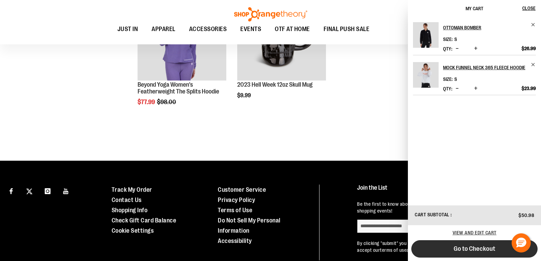
click at [485, 249] on span "Go to Checkout" at bounding box center [474, 249] width 42 height 8
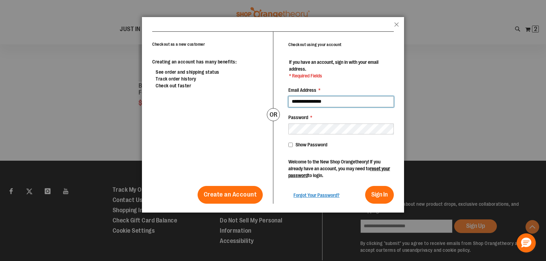
drag, startPoint x: 346, startPoint y: 96, endPoint x: 280, endPoint y: 102, distance: 65.8
click at [280, 102] on div "**********" at bounding box center [333, 118] width 121 height 172
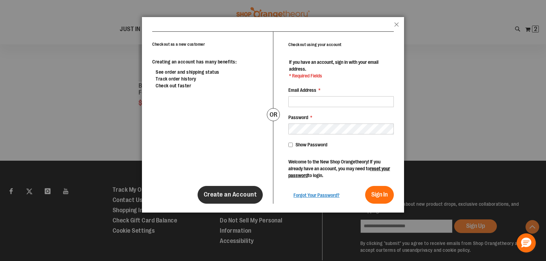
click at [219, 193] on span "Create an Account" at bounding box center [230, 195] width 53 height 8
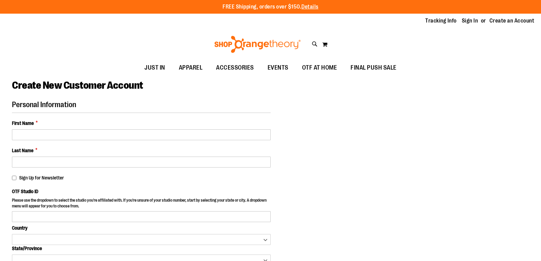
select select "***"
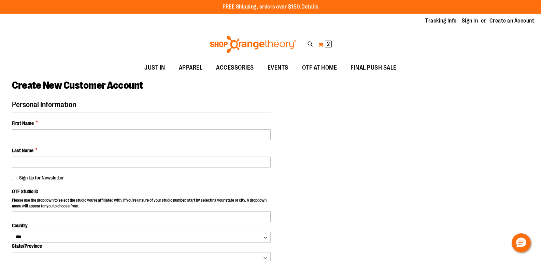
click at [324, 45] on button "My Cart 2 2 items" at bounding box center [325, 44] width 14 height 11
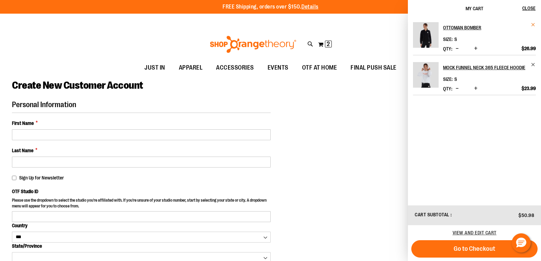
click at [533, 23] on span "Remove item" at bounding box center [532, 24] width 5 height 5
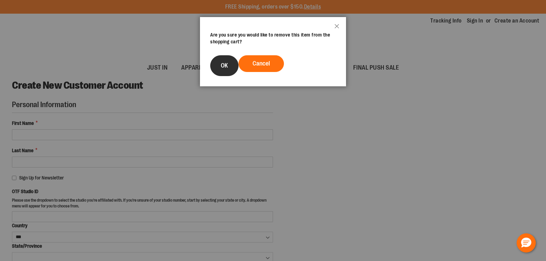
click at [221, 70] on button "OK" at bounding box center [224, 65] width 28 height 21
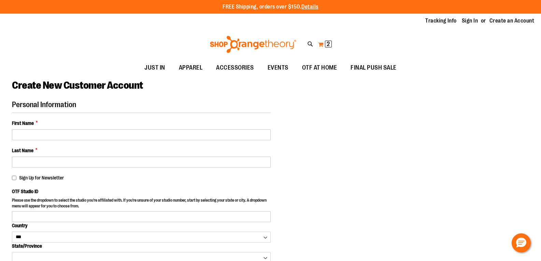
click at [326, 44] on span "2 2 items" at bounding box center [328, 44] width 7 height 7
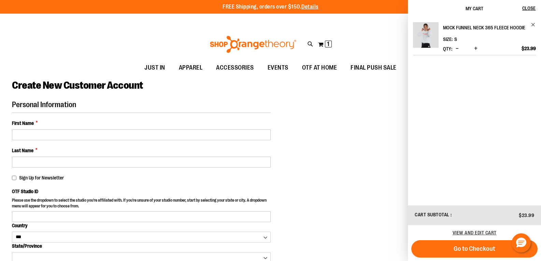
click at [530, 24] on link "Mock Funnel Neck 365 Fleece Hoodie" at bounding box center [489, 27] width 93 height 11
click at [532, 25] on span "Remove item" at bounding box center [532, 24] width 5 height 5
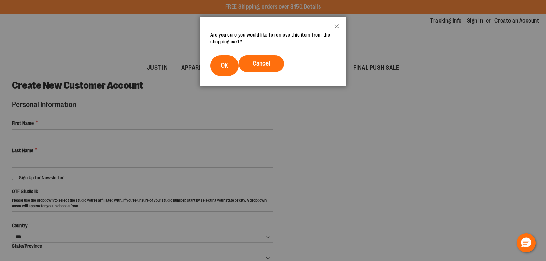
drag, startPoint x: 221, startPoint y: 70, endPoint x: 249, endPoint y: 63, distance: 29.1
click at [227, 68] on button "OK" at bounding box center [224, 65] width 28 height 21
